Goal: Transaction & Acquisition: Download file/media

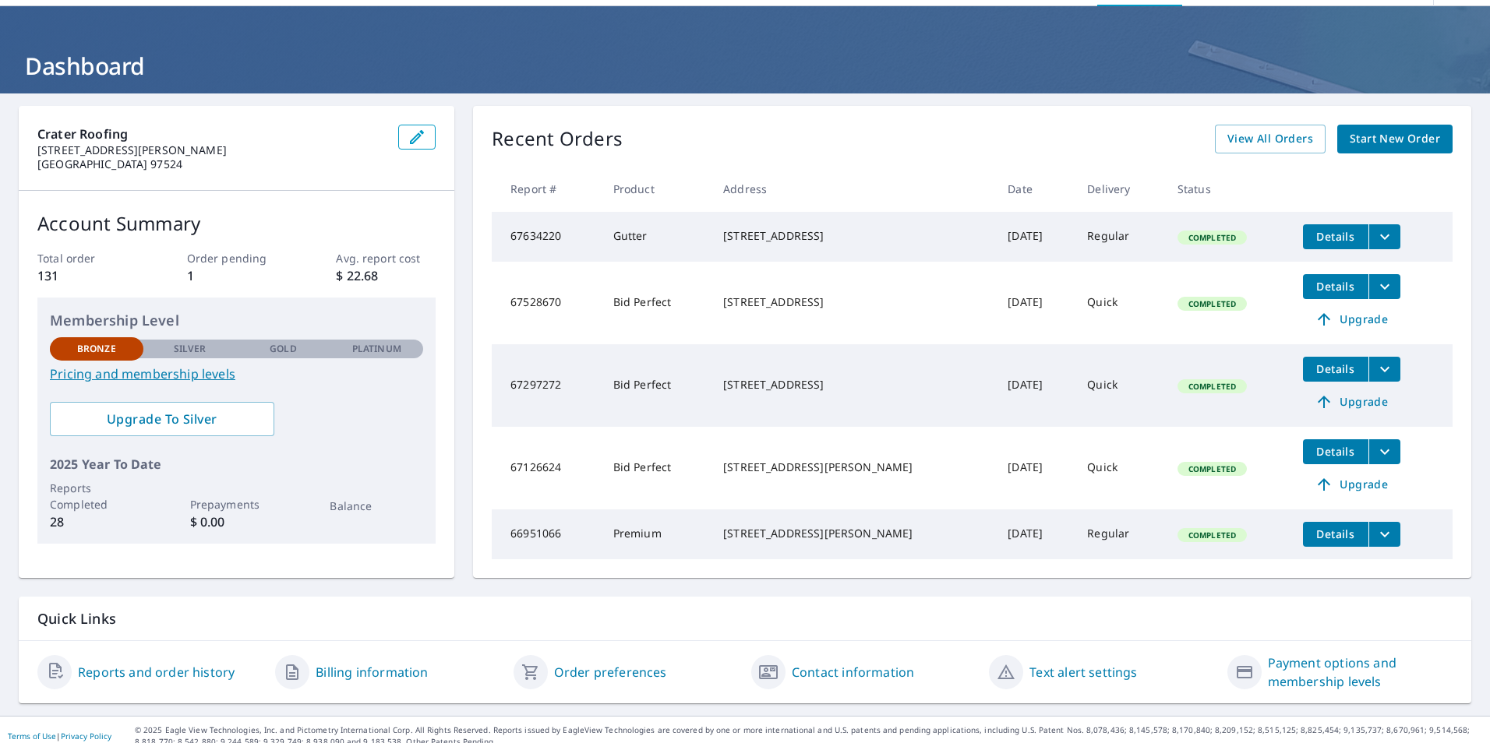
scroll to position [76, 0]
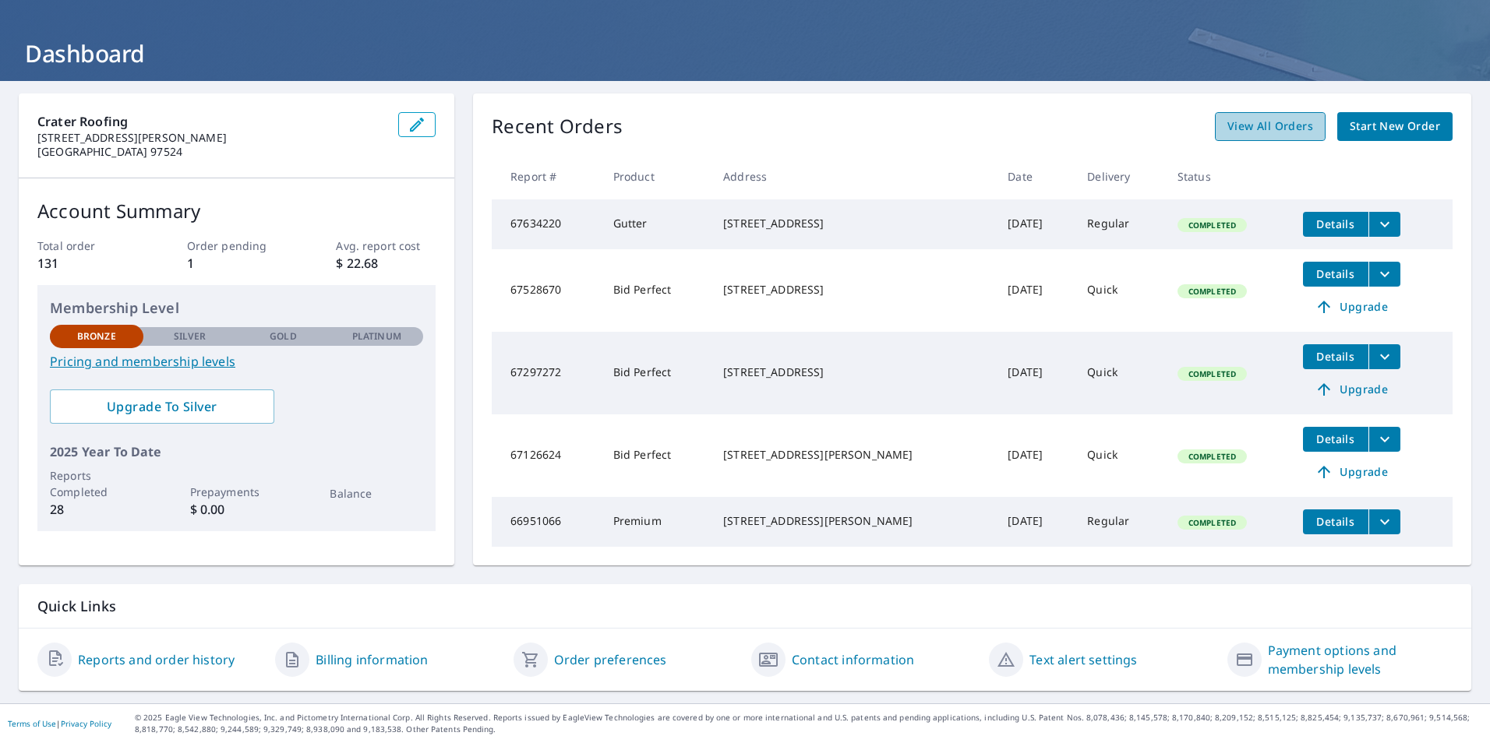
click at [1275, 117] on span "View All Orders" at bounding box center [1270, 126] width 86 height 19
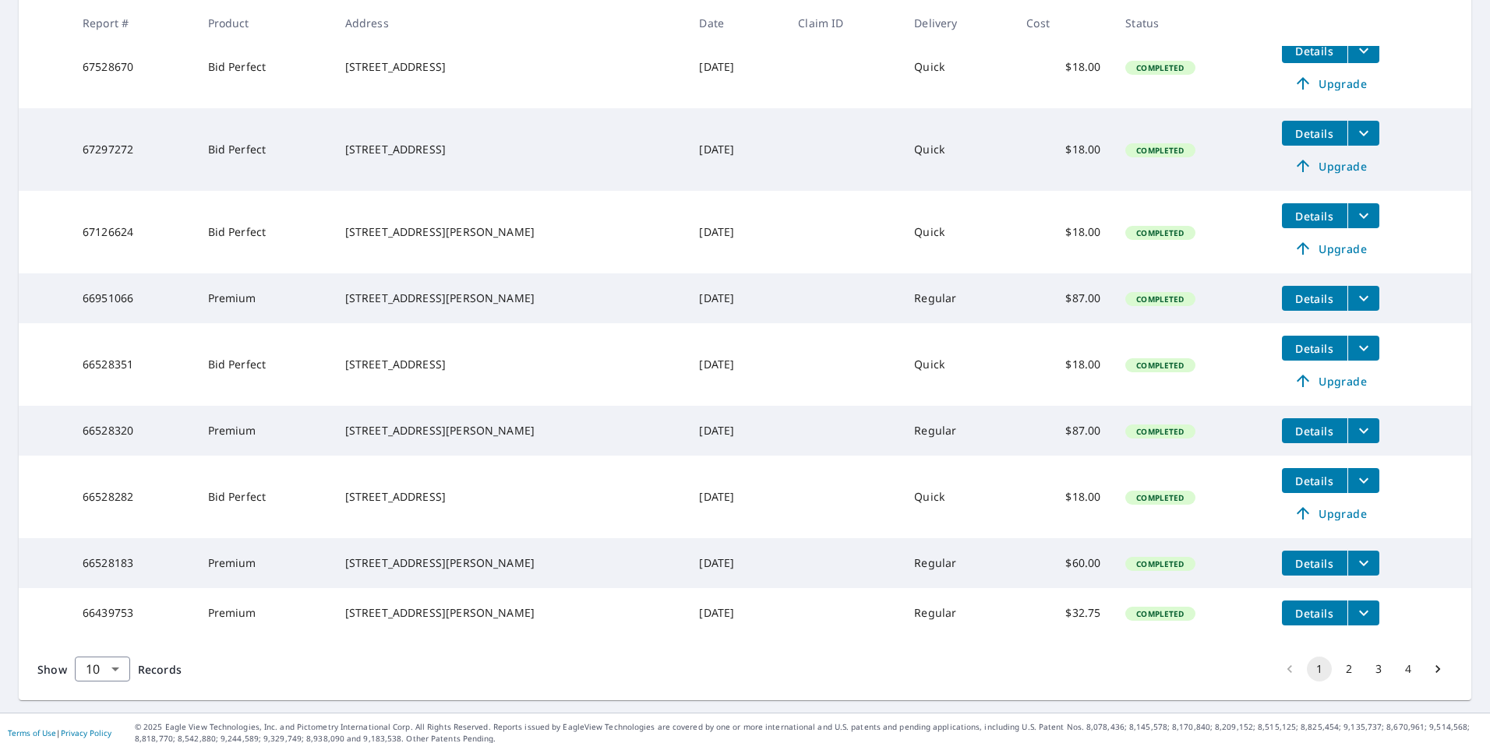
scroll to position [410, 0]
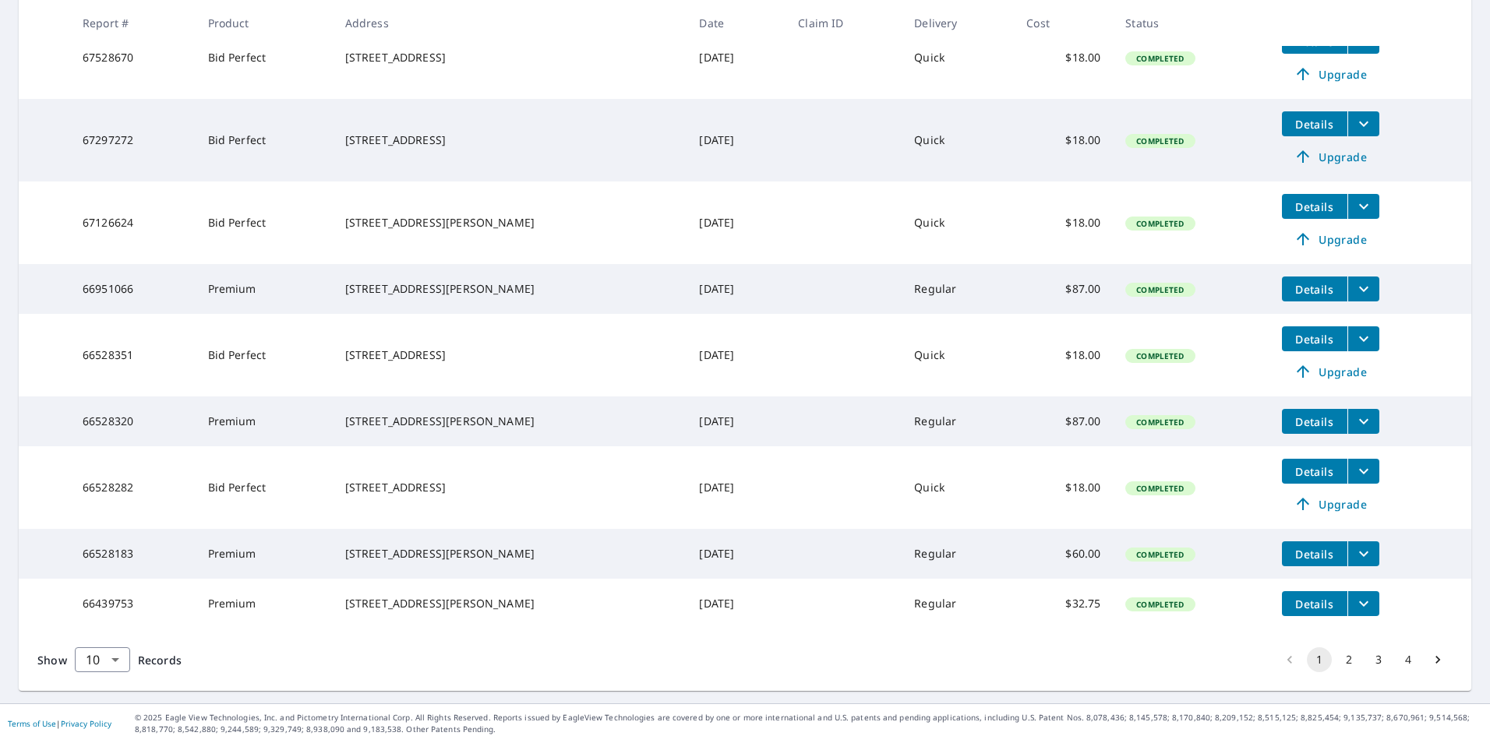
click at [1336, 660] on button "2" at bounding box center [1348, 659] width 25 height 25
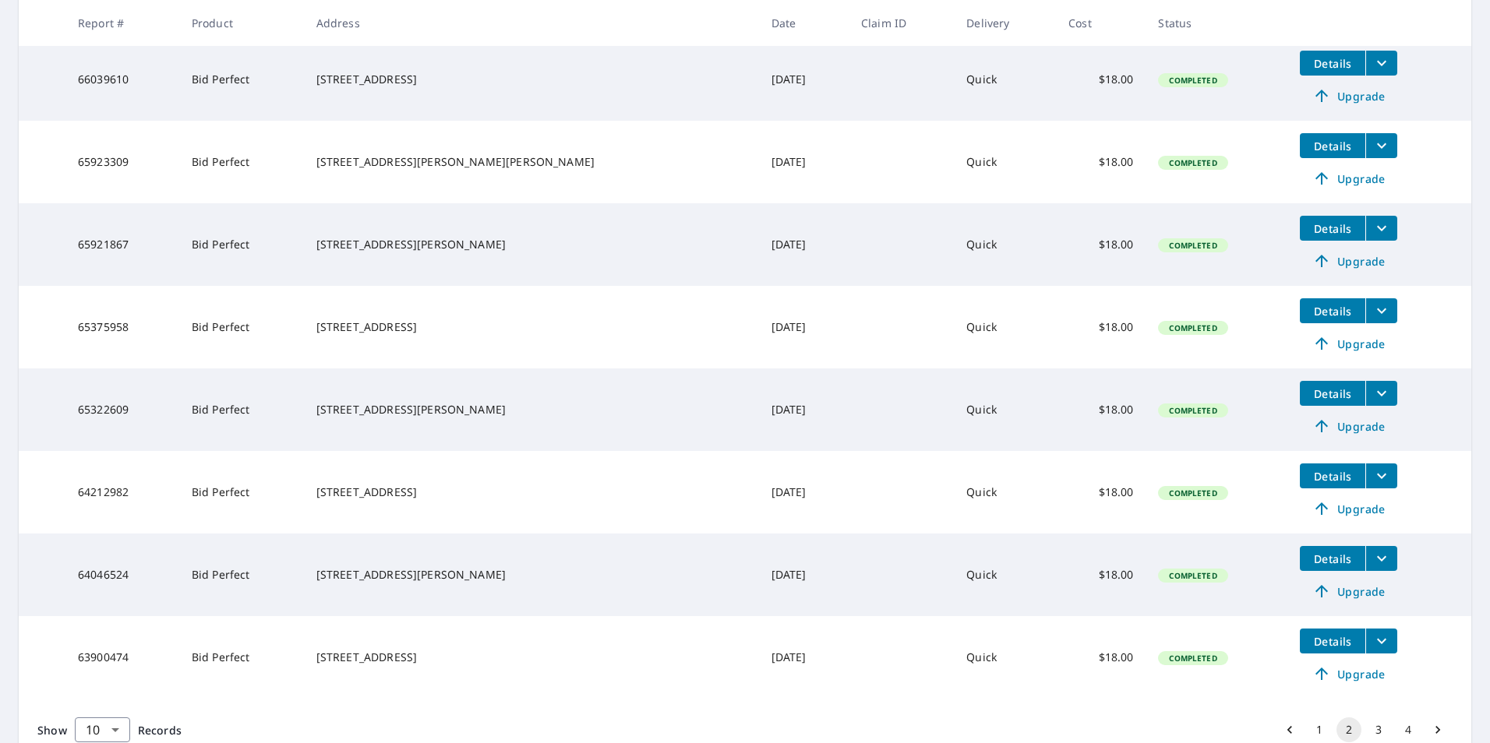
scroll to position [489, 0]
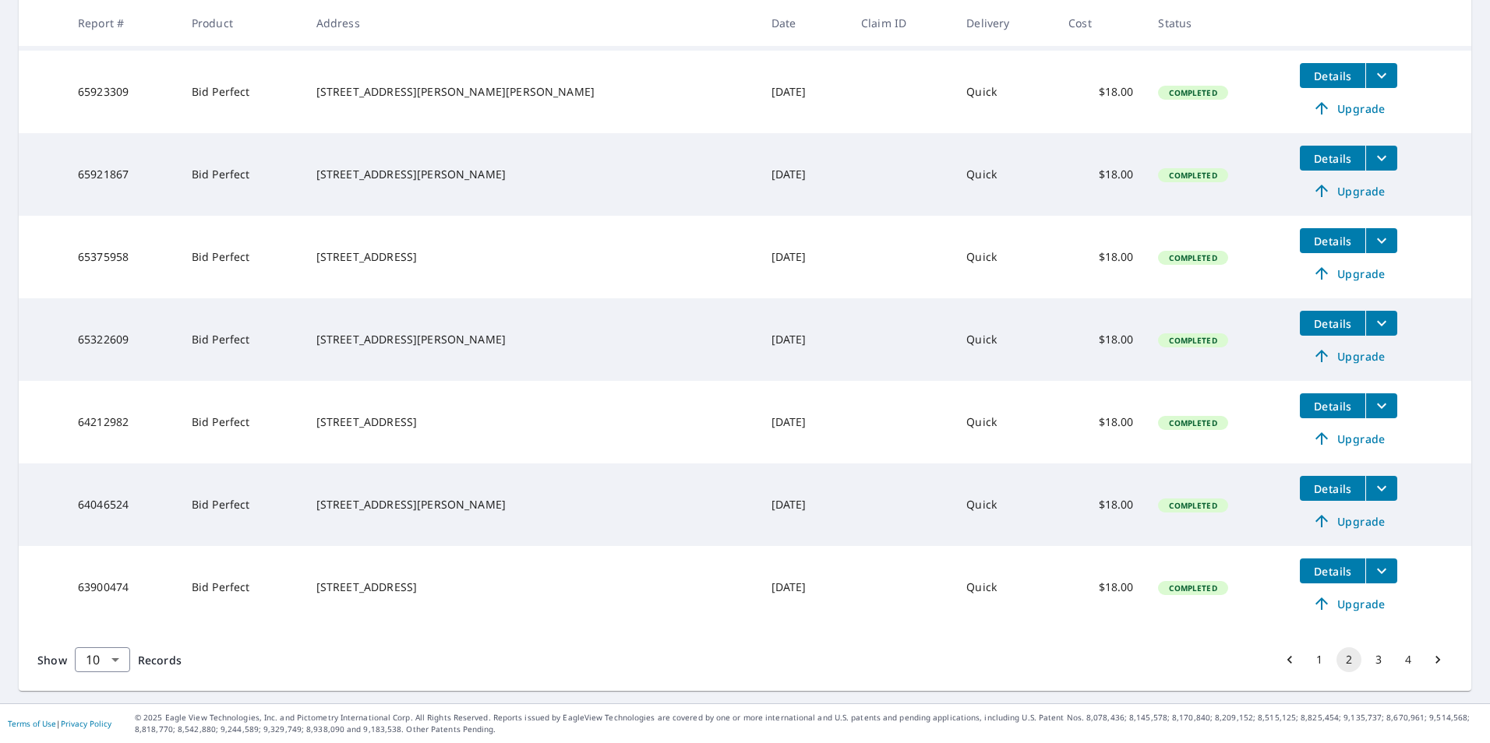
click at [1366, 658] on button "3" at bounding box center [1378, 659] width 25 height 25
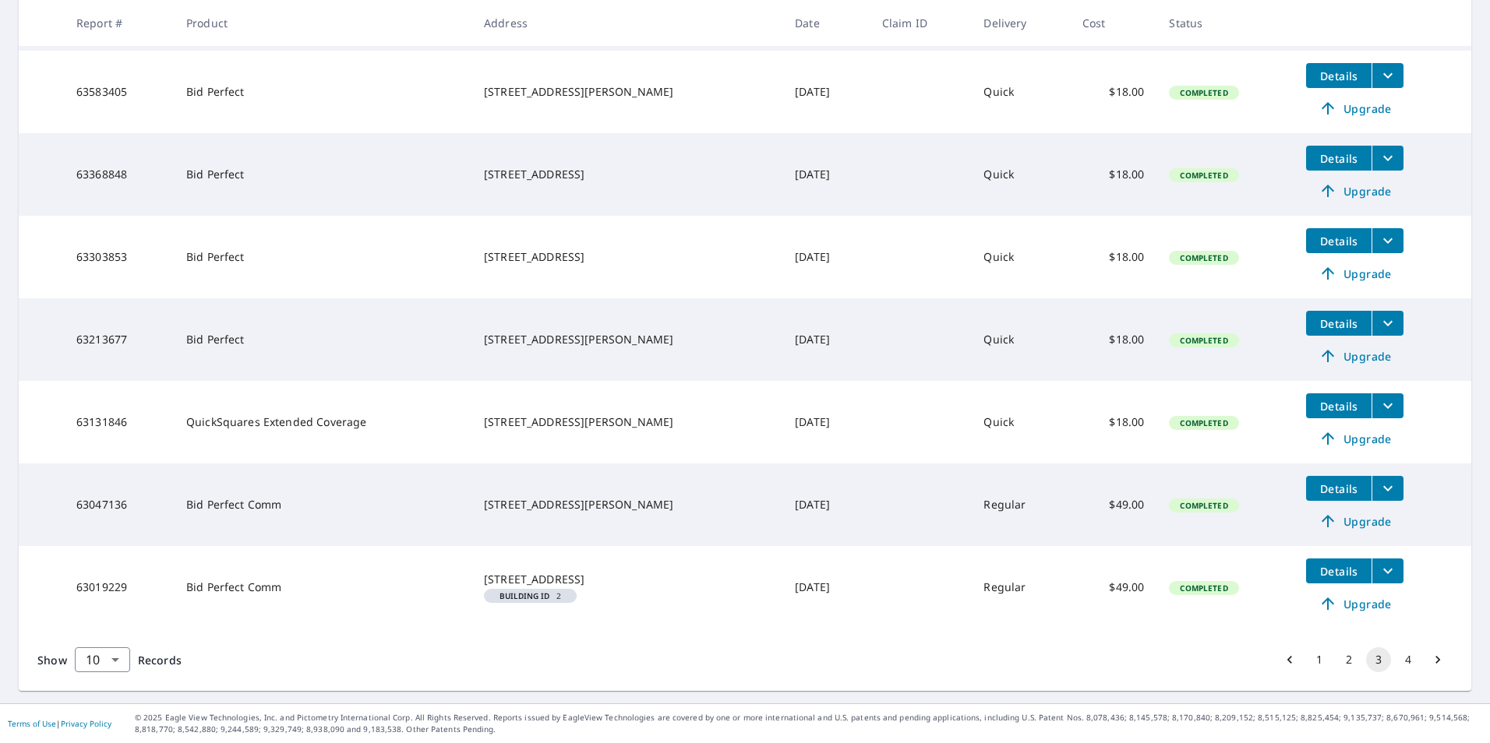
scroll to position [516, 0]
click at [1395, 663] on button "4" at bounding box center [1407, 659] width 25 height 25
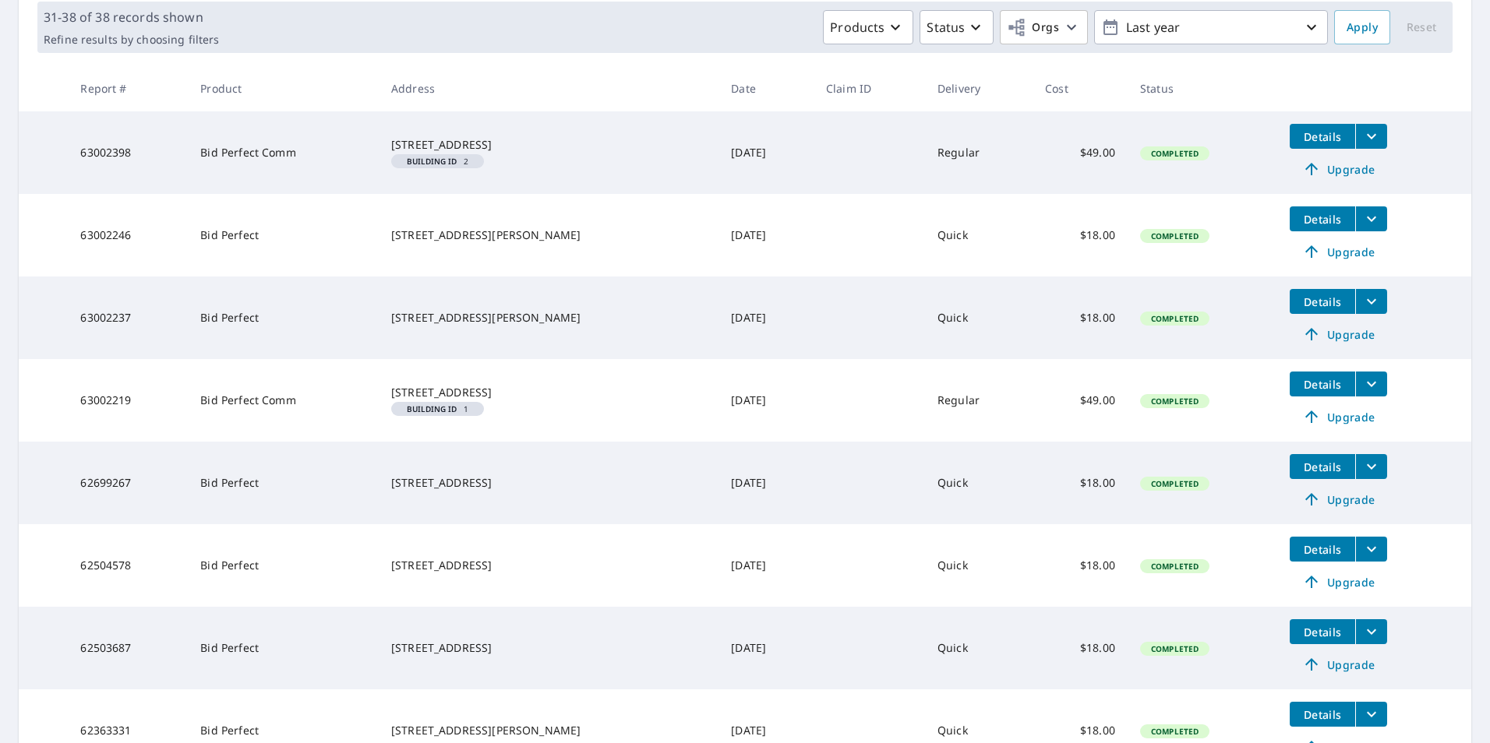
scroll to position [156, 0]
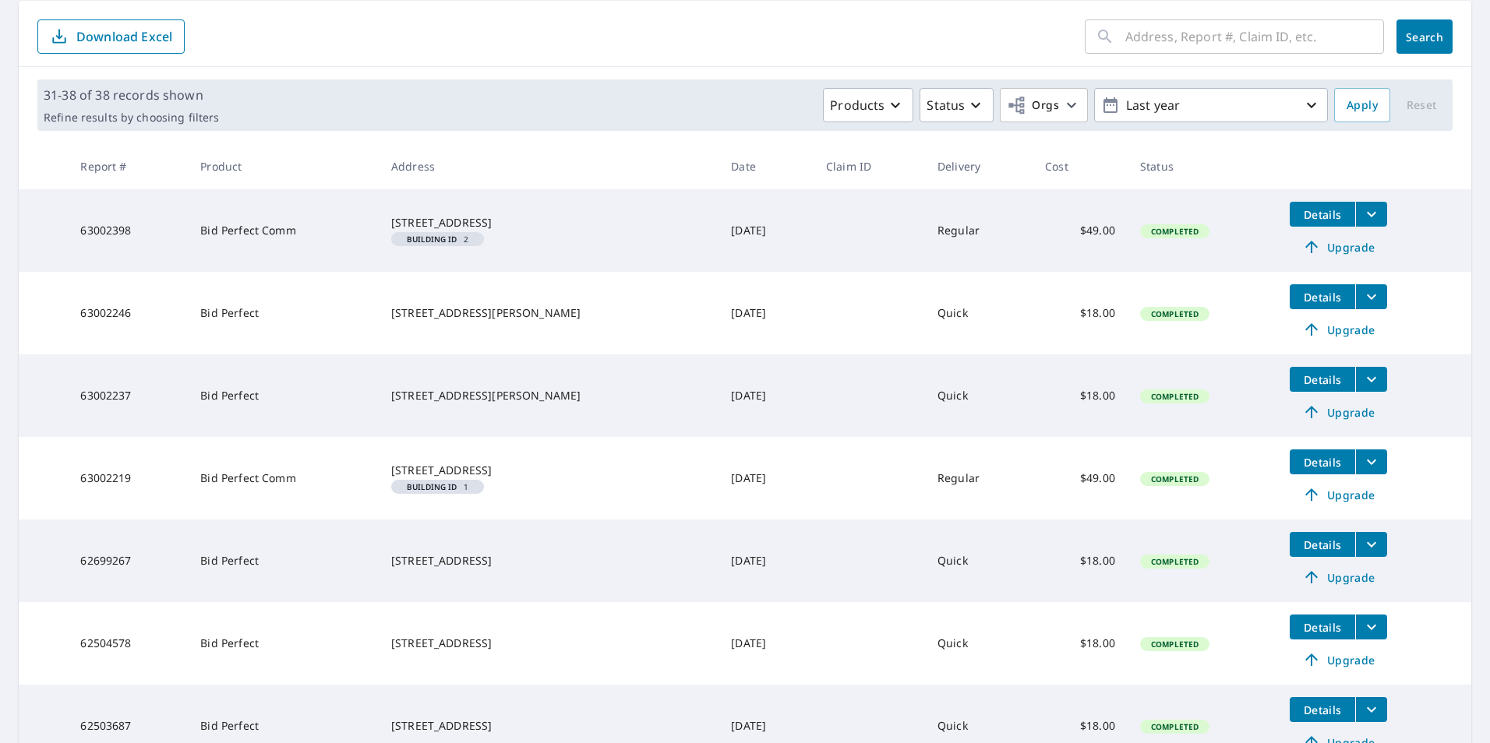
click at [1314, 213] on span "Details" at bounding box center [1322, 214] width 47 height 15
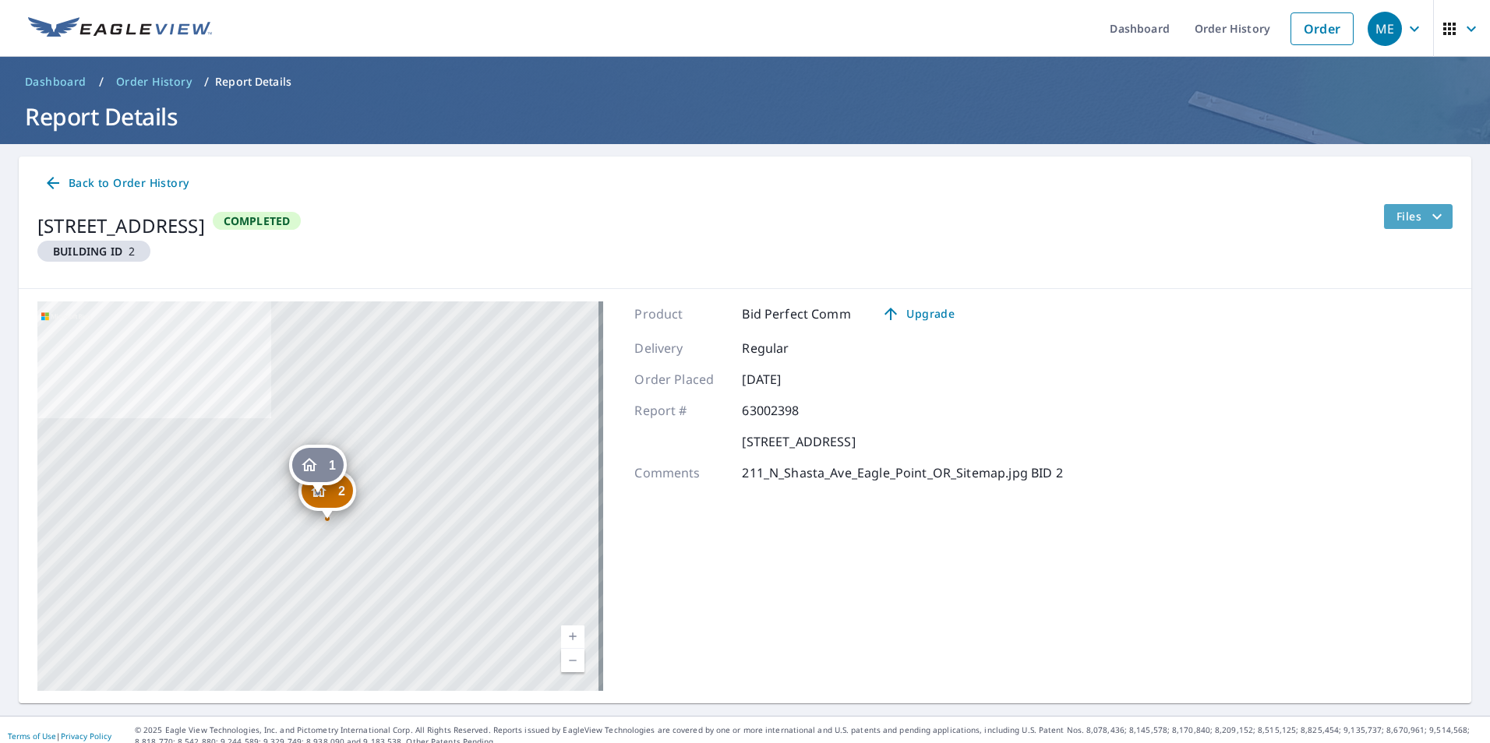
click at [1430, 218] on icon "filesDropdownBtn-63002398" at bounding box center [1436, 216] width 19 height 19
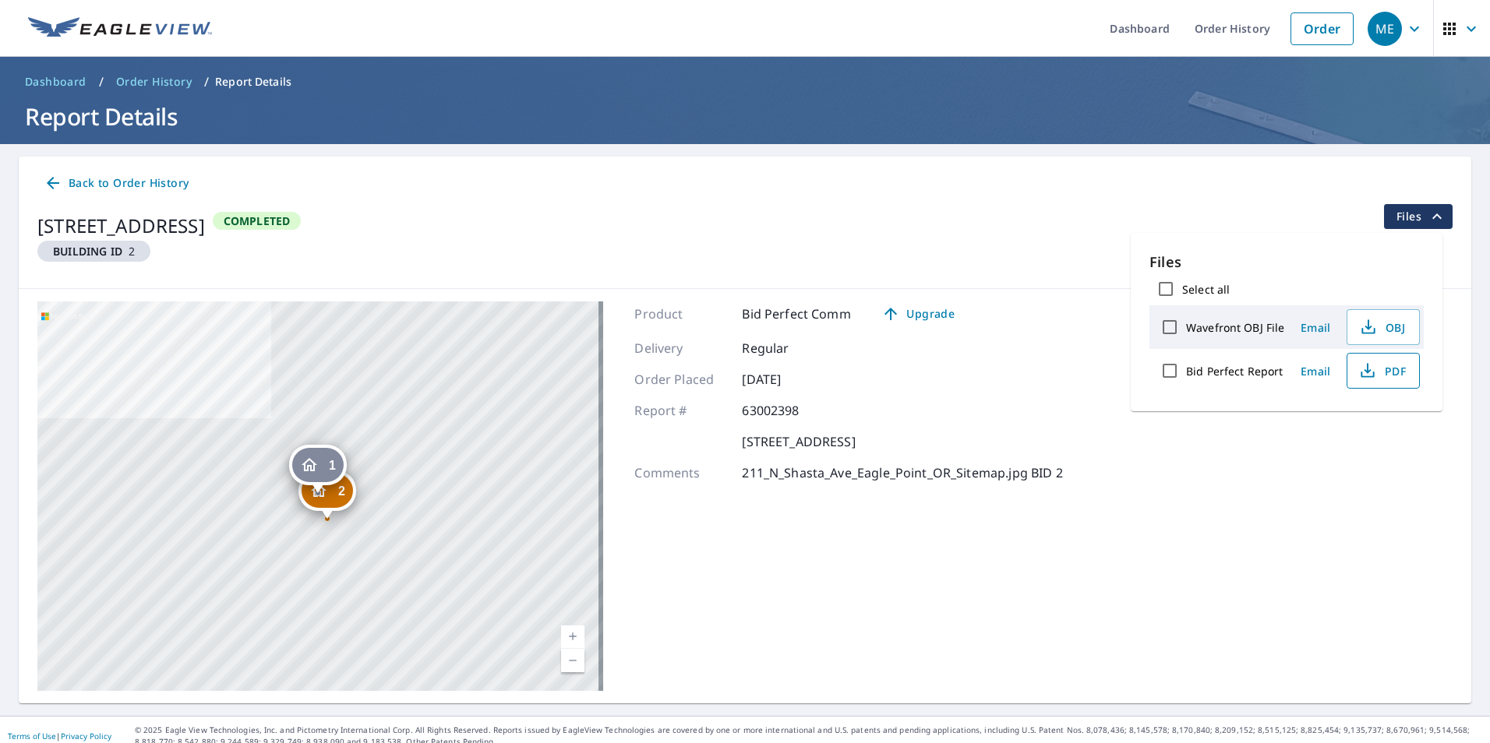
click at [1362, 371] on icon "button" at bounding box center [1367, 371] width 19 height 19
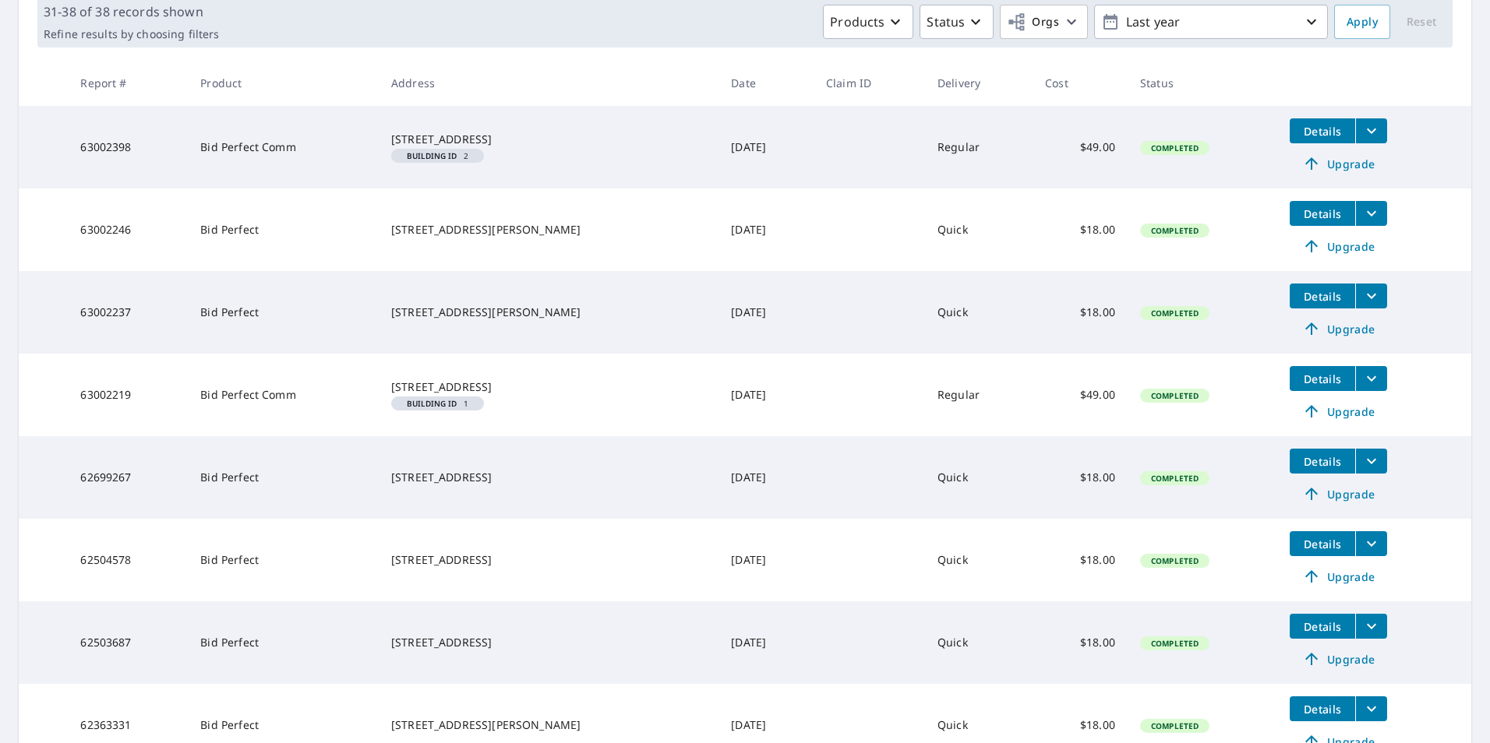
scroll to position [156, 0]
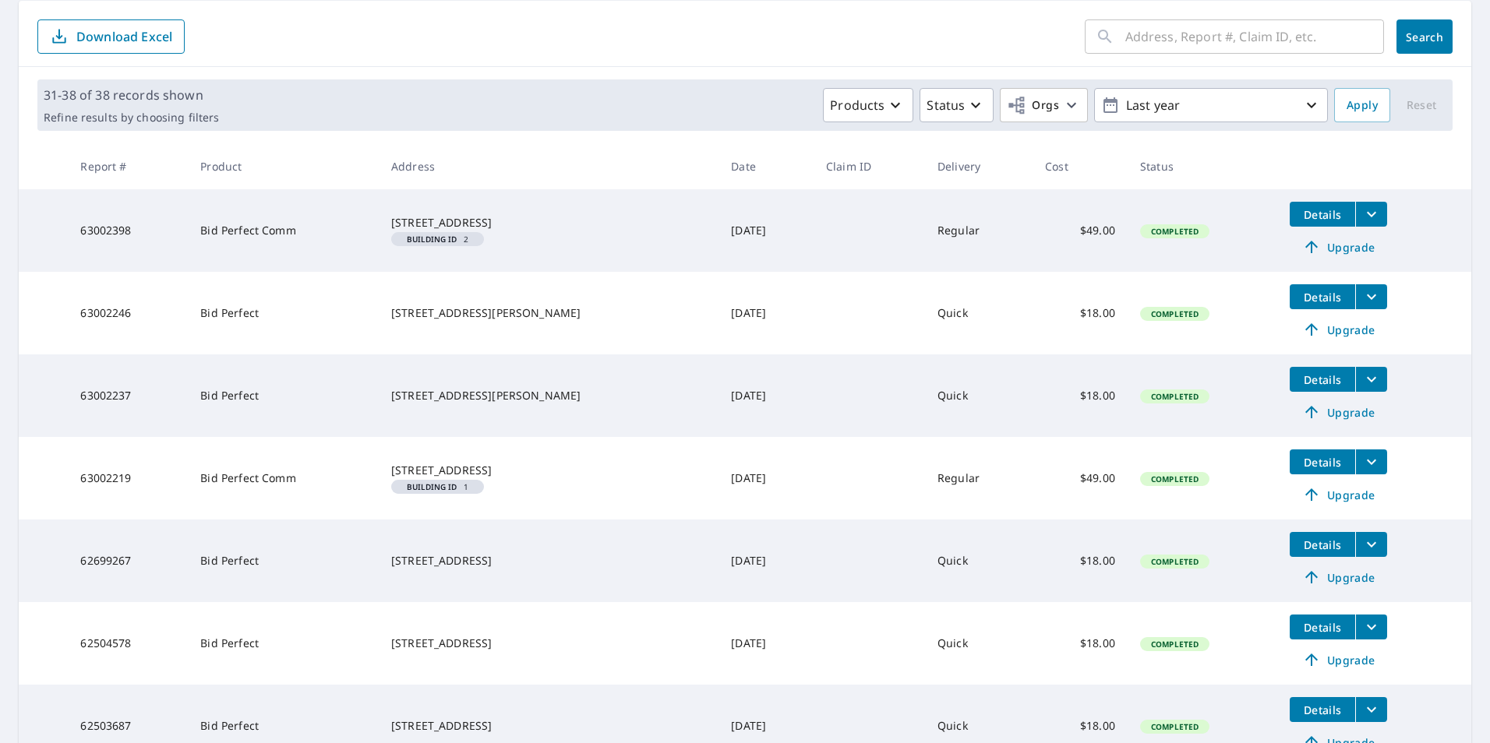
click at [457, 316] on div "[STREET_ADDRESS][PERSON_NAME]" at bounding box center [548, 313] width 315 height 16
click at [1362, 302] on icon "filesDropdownBtn-63002246" at bounding box center [1371, 297] width 19 height 19
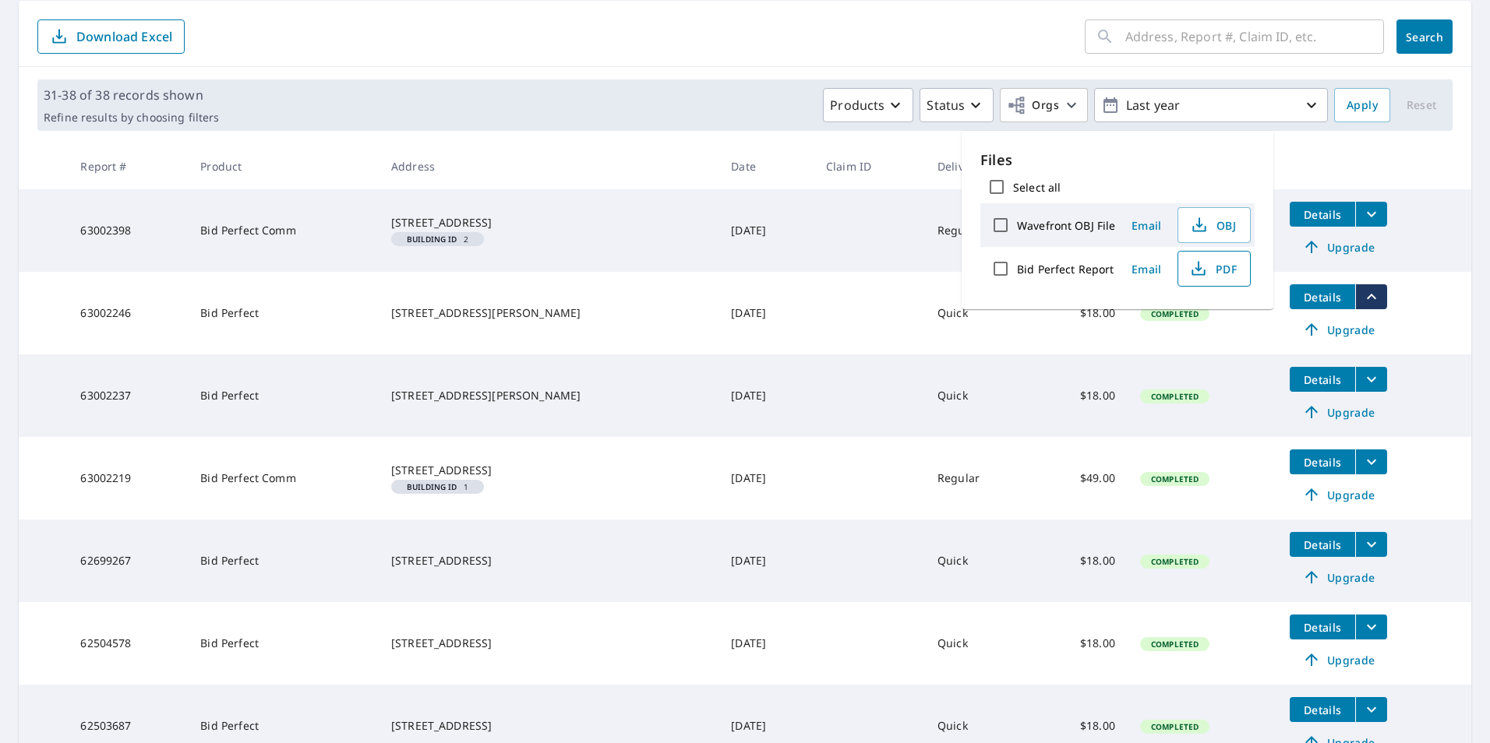
click at [1197, 271] on icon "button" at bounding box center [1197, 266] width 7 height 10
click at [1362, 382] on icon "filesDropdownBtn-63002237" at bounding box center [1371, 379] width 19 height 19
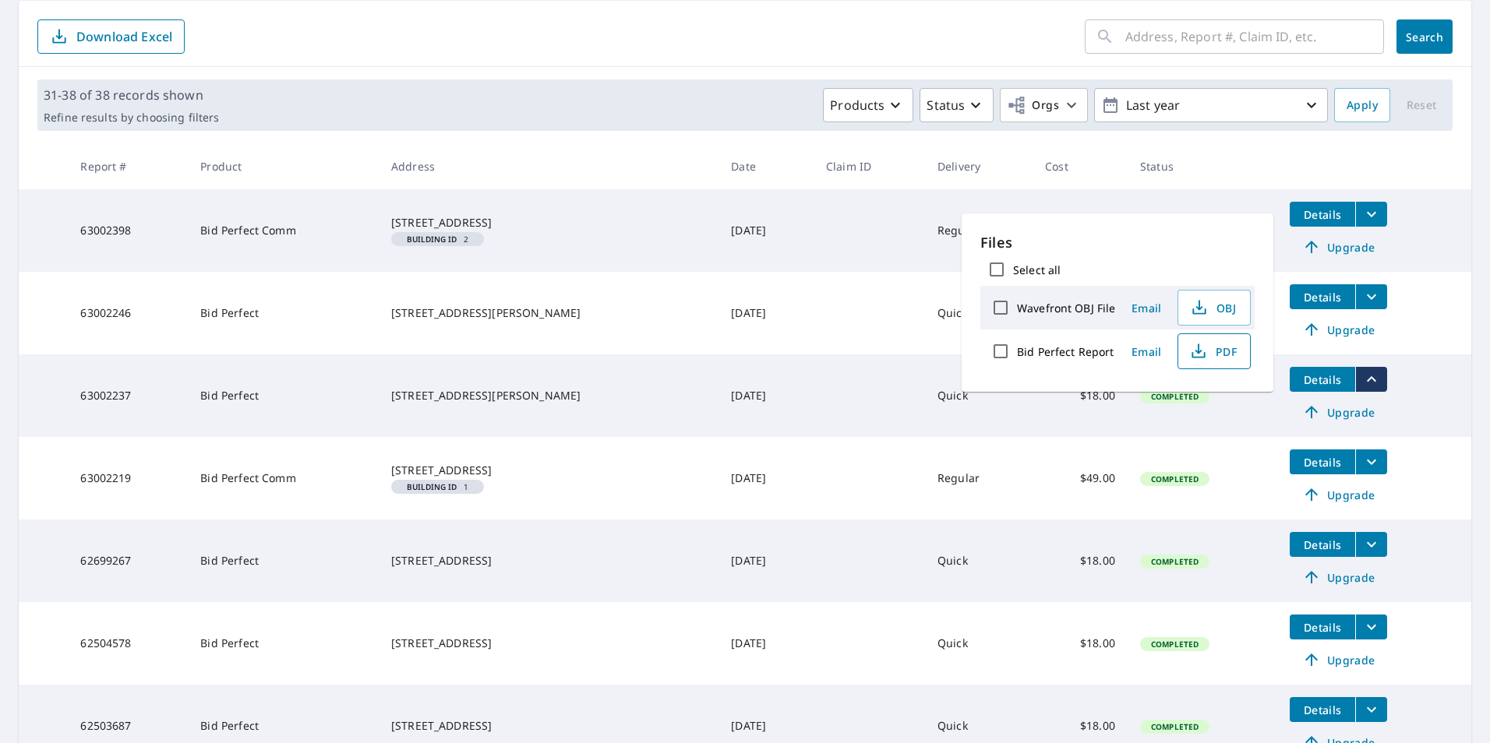
click at [1193, 354] on icon "button" at bounding box center [1198, 351] width 19 height 19
